Goal: Communication & Community: Answer question/provide support

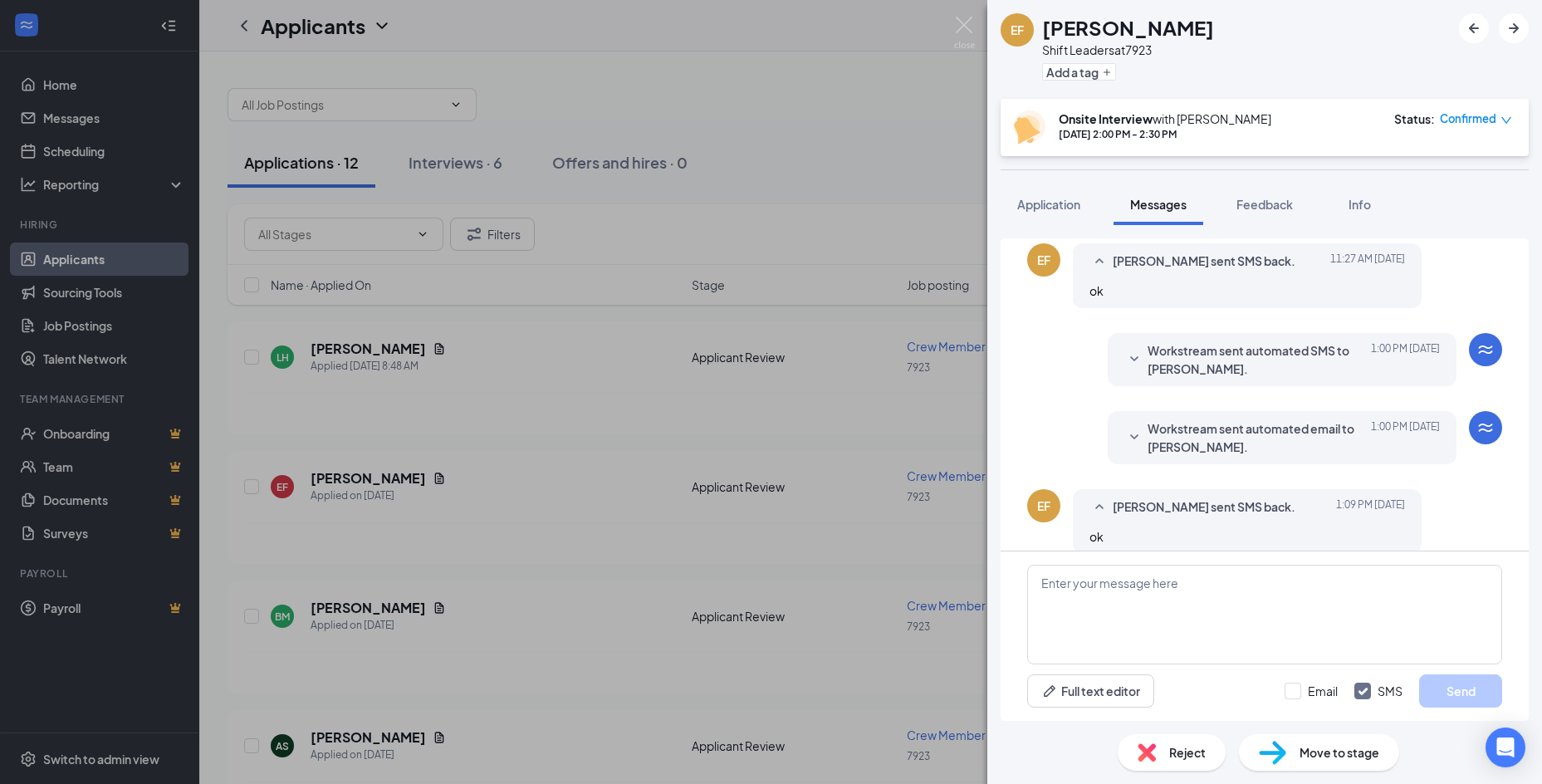
scroll to position [646, 0]
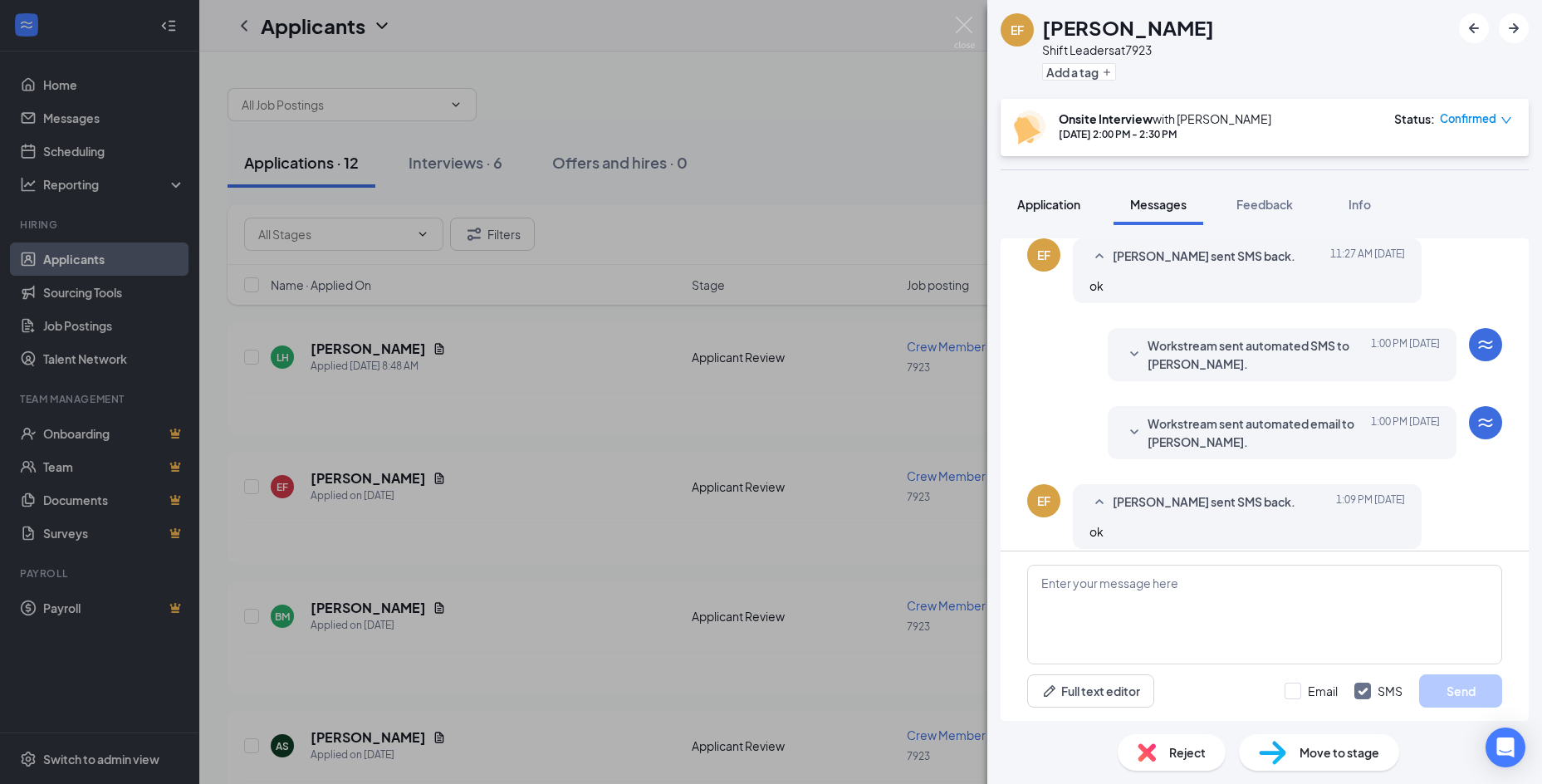
click at [1048, 208] on span "Application" at bounding box center [1049, 204] width 63 height 15
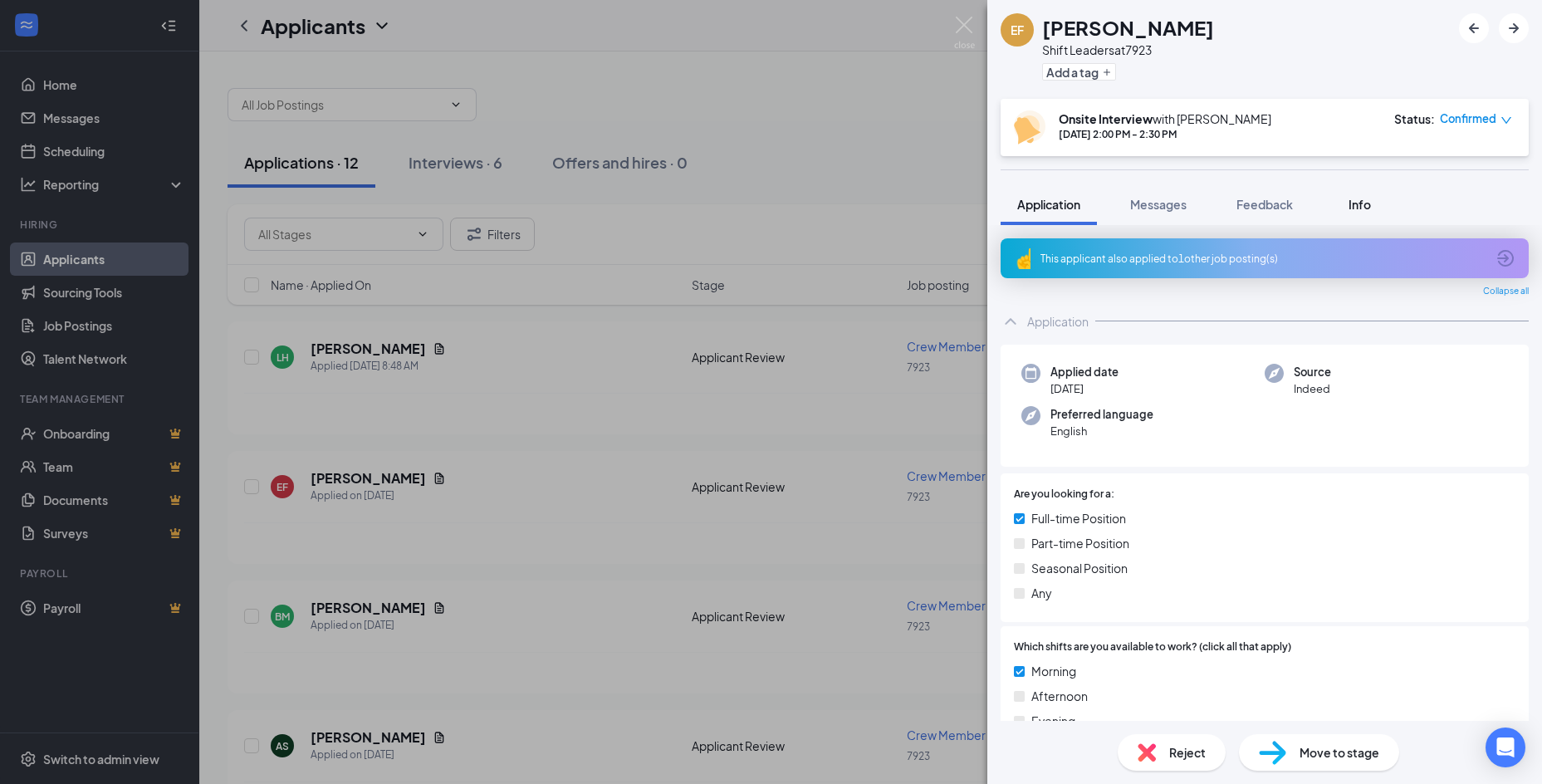
click at [1374, 202] on div "Info" at bounding box center [1360, 204] width 33 height 16
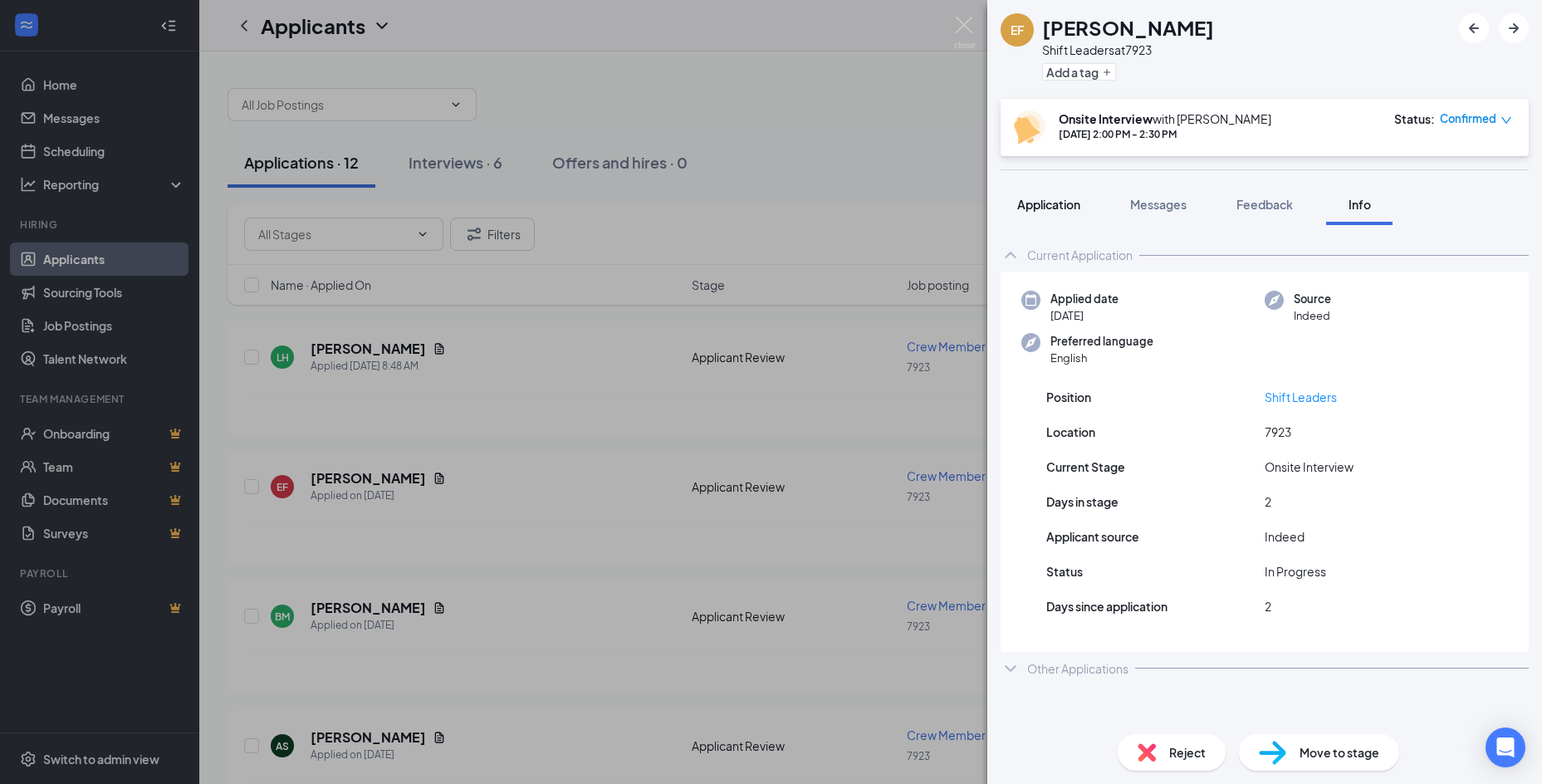
click at [1042, 197] on span "Application" at bounding box center [1049, 204] width 63 height 15
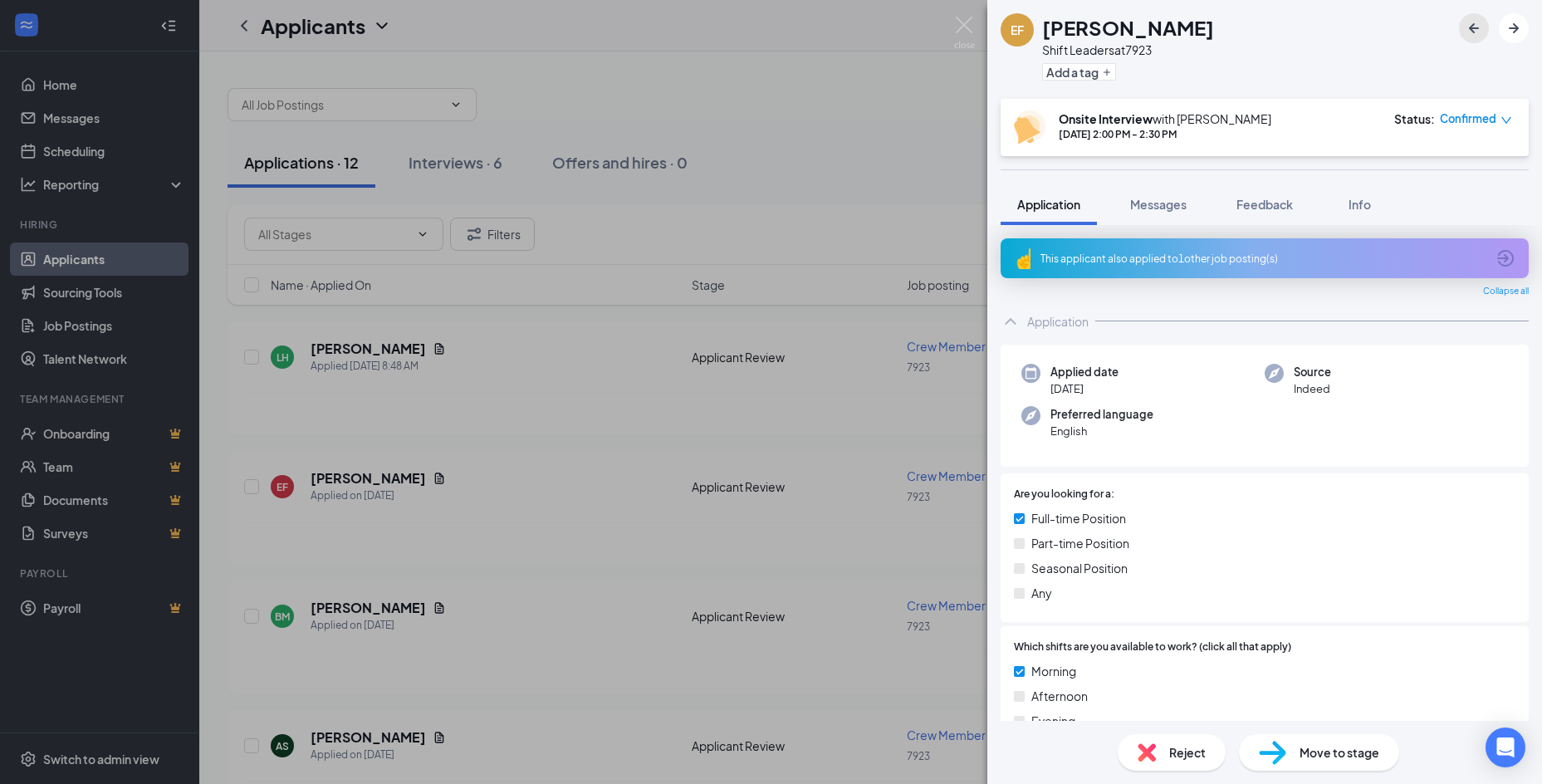
click at [1477, 28] on icon "ArrowLeftNew" at bounding box center [1474, 28] width 10 height 10
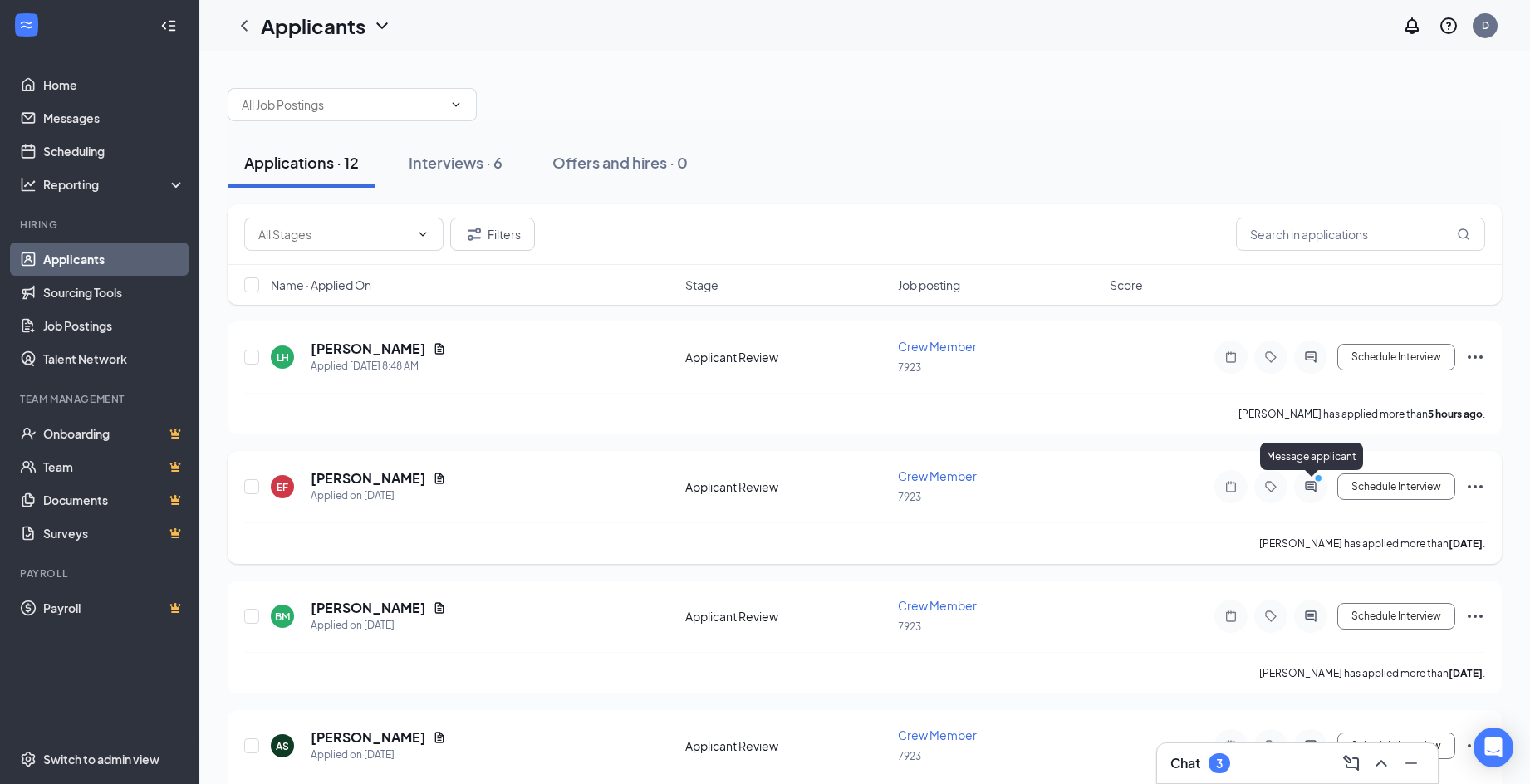
click at [1309, 486] on icon "ActiveChat" at bounding box center [1310, 486] width 20 height 13
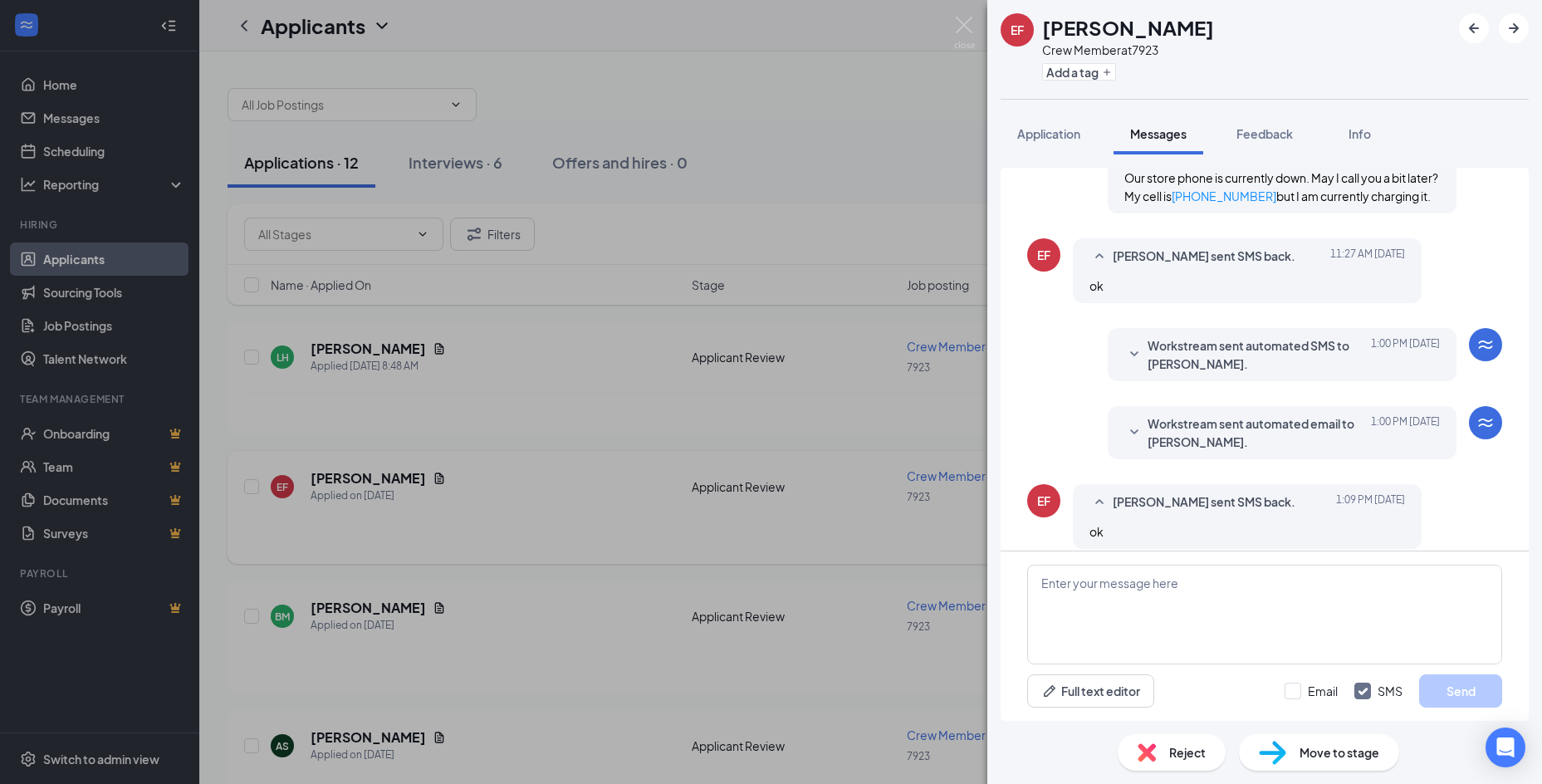
scroll to position [646, 0]
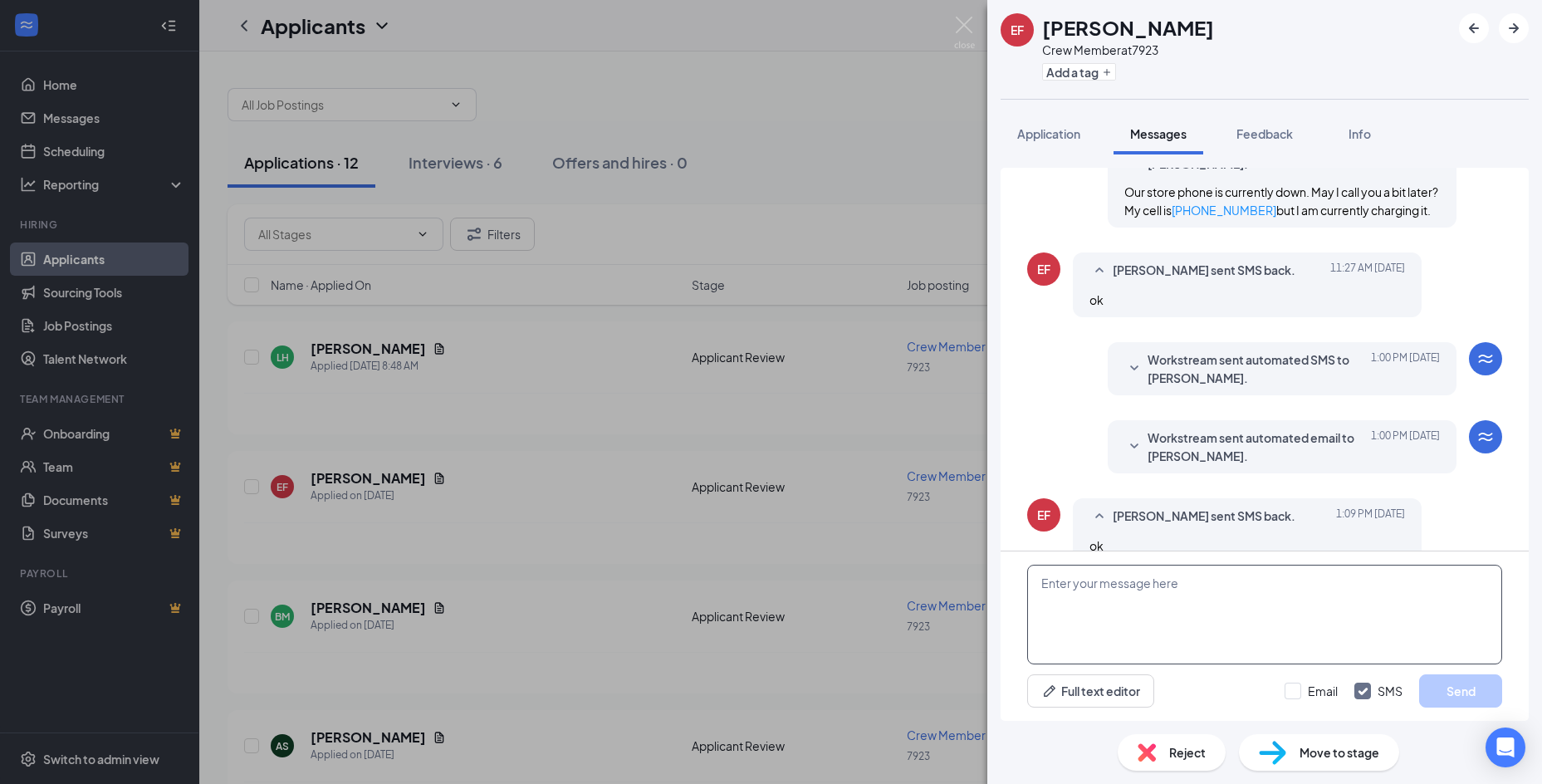
click at [1070, 580] on textarea at bounding box center [1264, 614] width 475 height 100
click at [1060, 612] on textarea "Can you please send me your phone number I am not able to access your contact" at bounding box center [1264, 614] width 475 height 100
click at [1485, 581] on textarea "Can you please send me your phone number I am not able to access your contact" at bounding box center [1264, 614] width 475 height 100
type textarea "Can you please send me your phone number I am not able to access your contact i…"
click at [1449, 686] on button "Send" at bounding box center [1461, 691] width 83 height 33
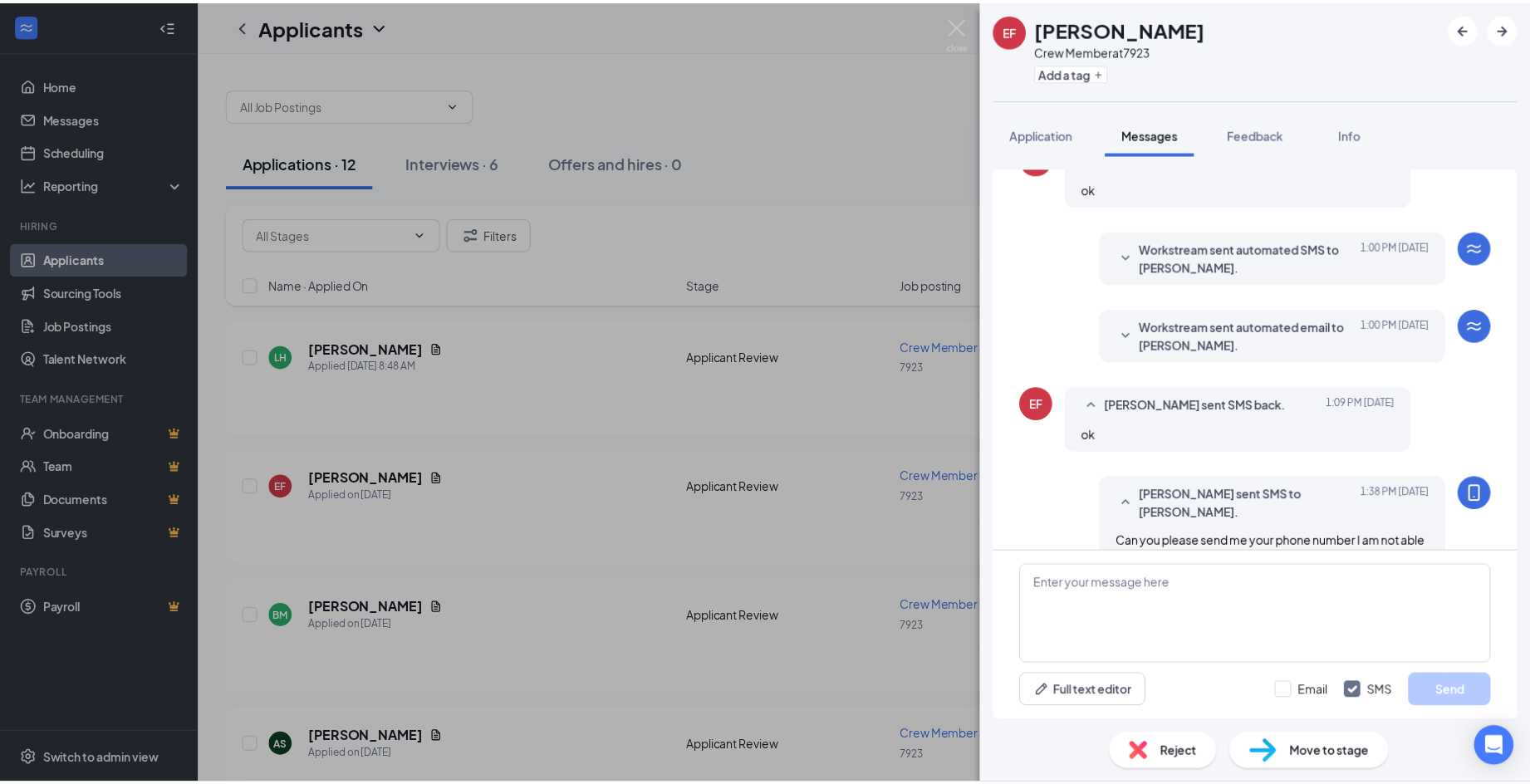
scroll to position [768, 0]
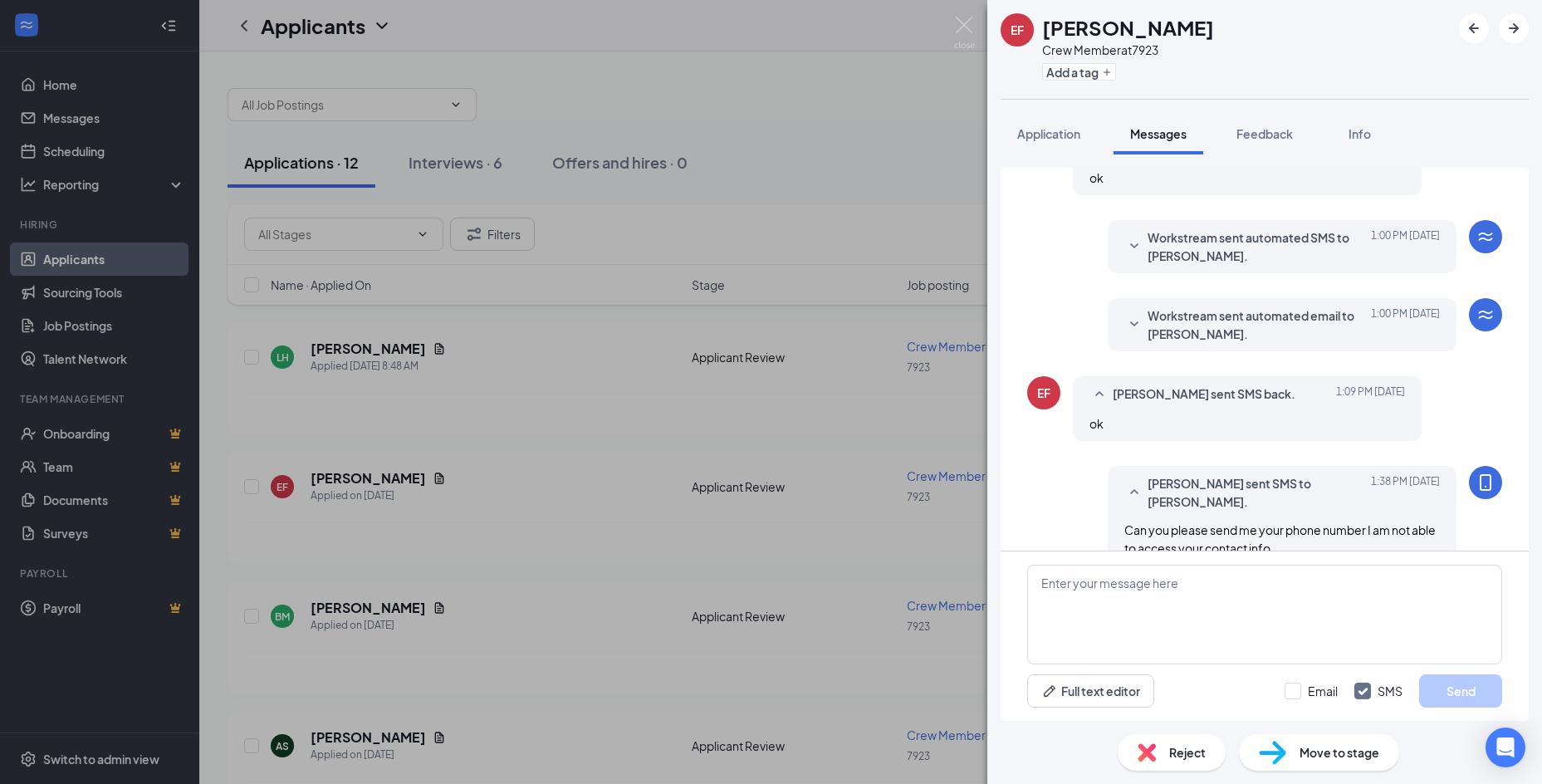
click at [711, 66] on div "EF [PERSON_NAME] Crew Member at 7923 Add a tag Application Messages Feedback In…" at bounding box center [771, 392] width 1542 height 784
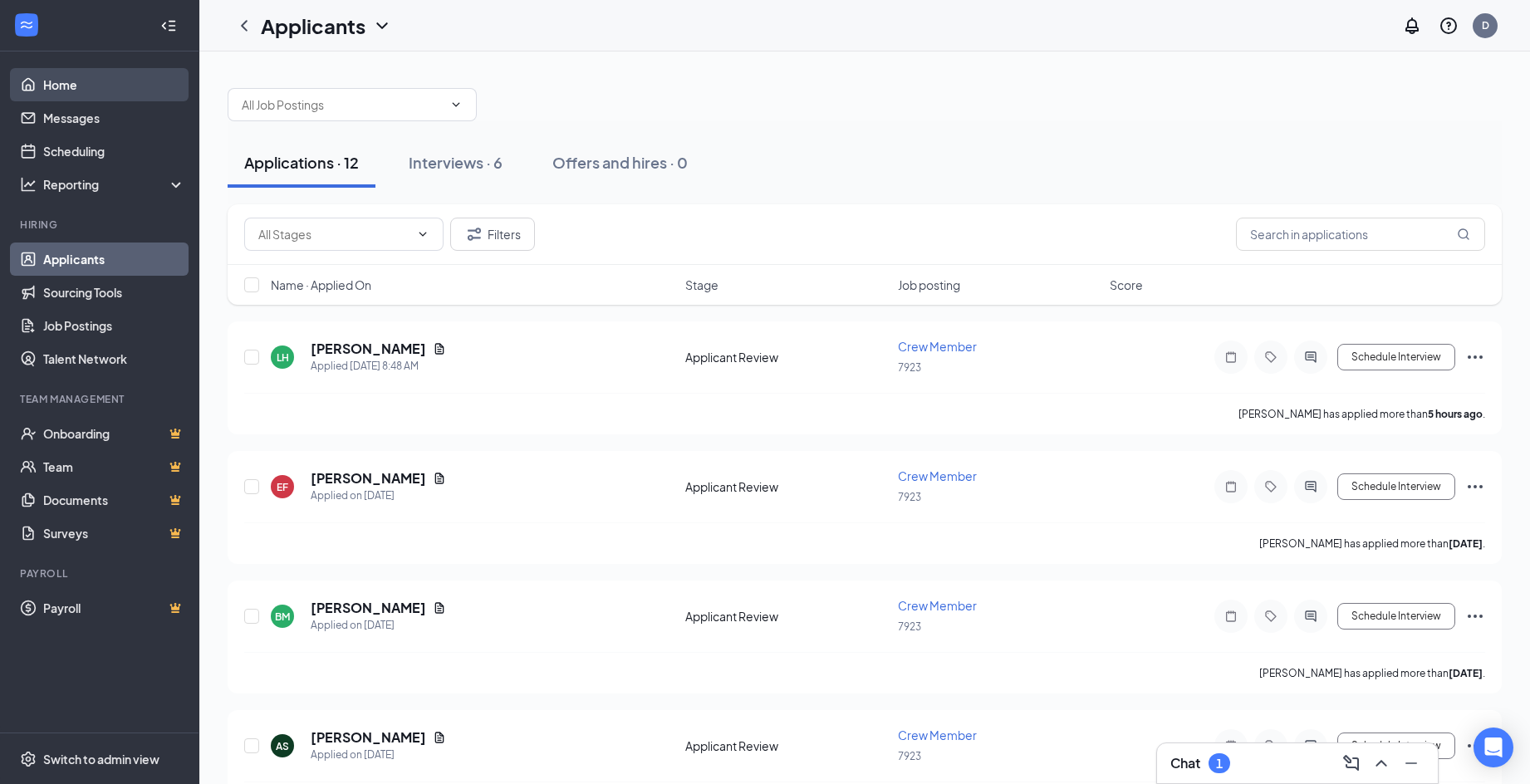
click at [51, 81] on link "Home" at bounding box center [114, 84] width 142 height 33
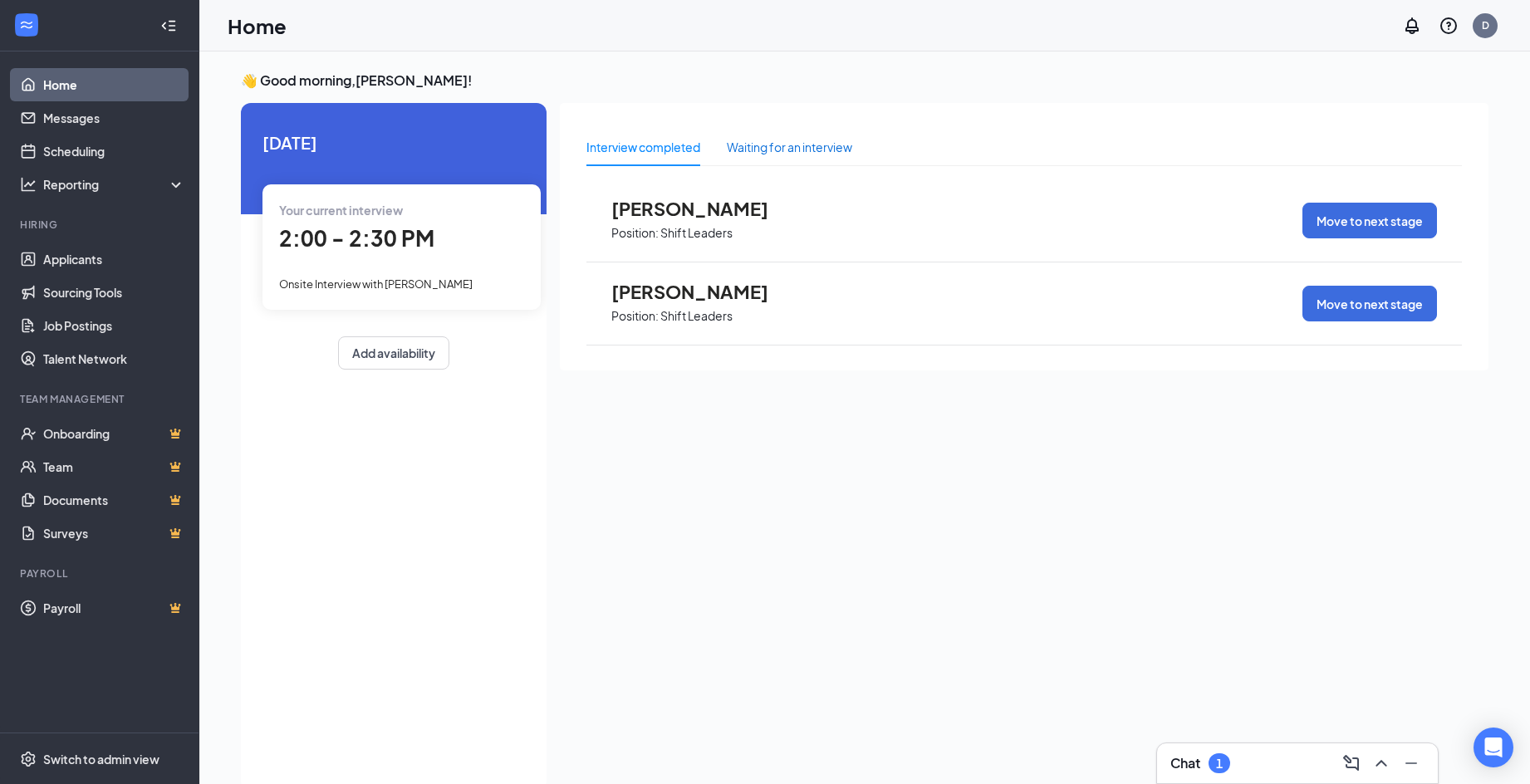
click at [793, 148] on div "Waiting for an interview" at bounding box center [790, 146] width 126 height 18
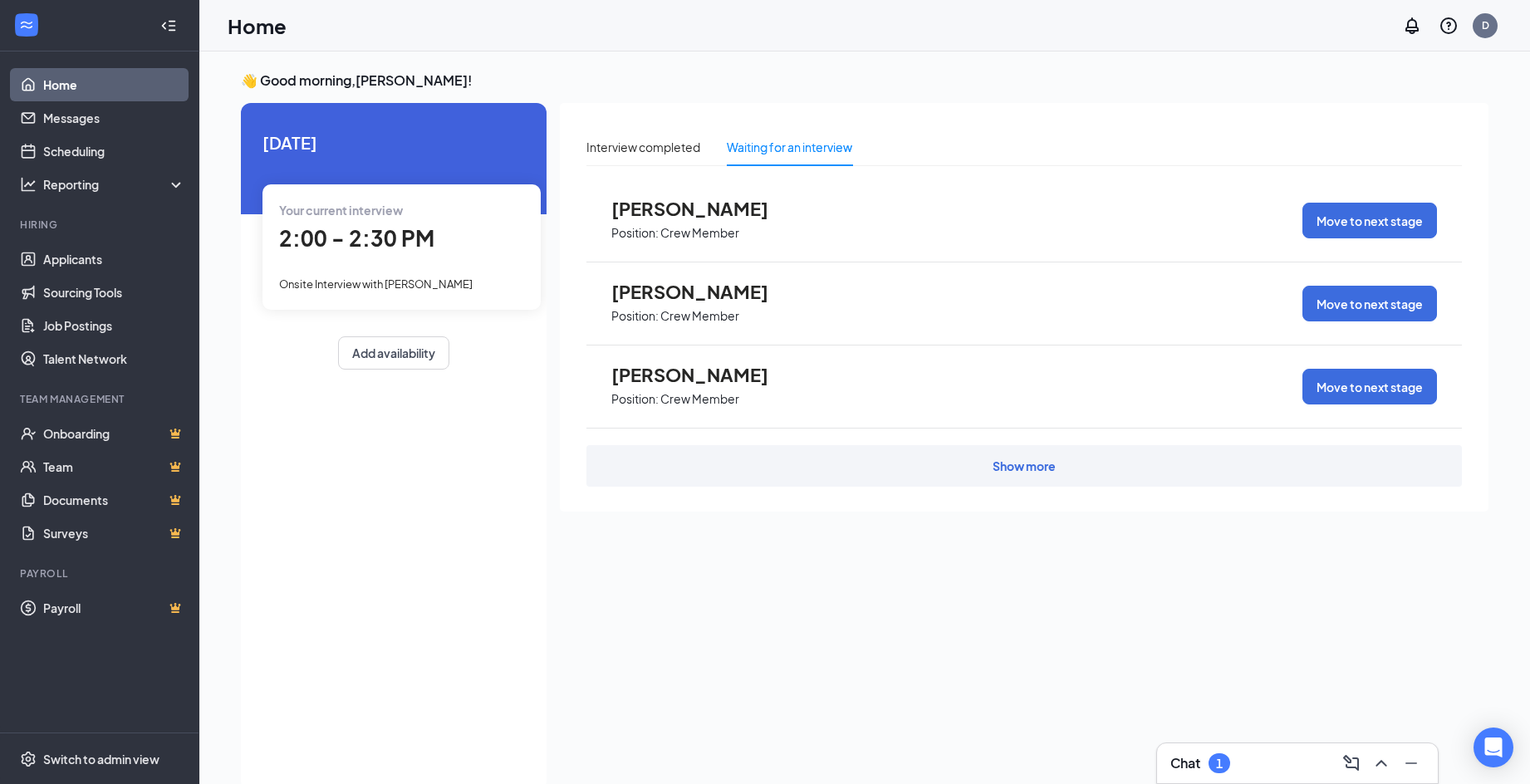
click at [689, 213] on span "[PERSON_NAME]" at bounding box center [702, 208] width 182 height 22
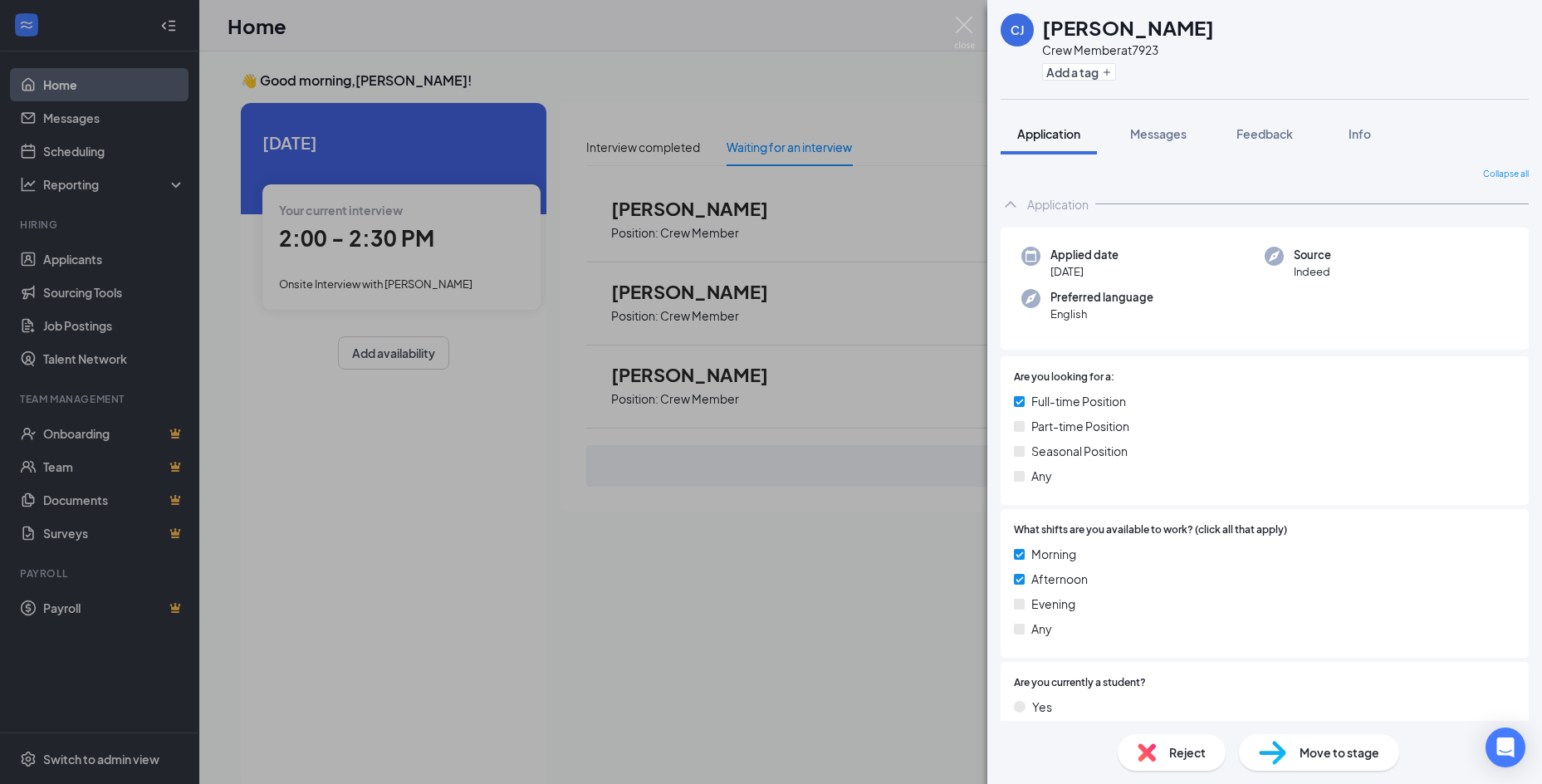
click at [626, 49] on div "[PERSON_NAME] Crew Member at 7923 Add a tag Application Messages Feedback Info …" at bounding box center [771, 392] width 1542 height 784
